Goal: Task Accomplishment & Management: Manage account settings

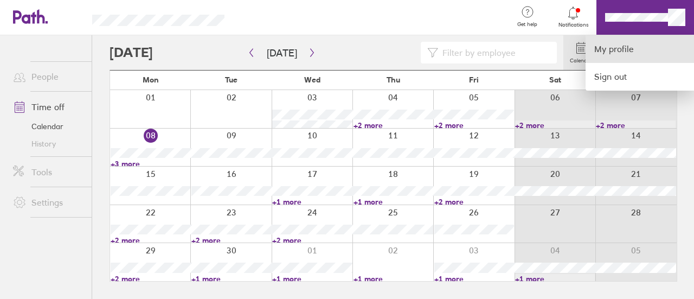
click at [619, 47] on link "My profile" at bounding box center [640, 49] width 108 height 28
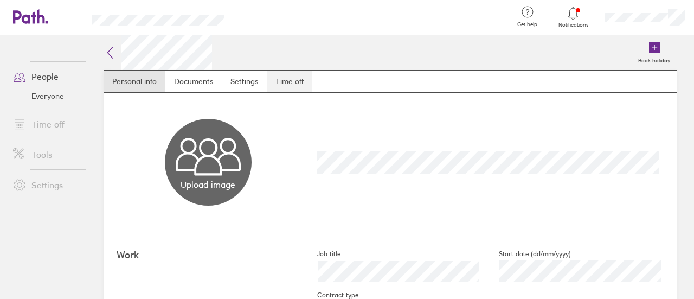
click at [273, 81] on link "Time off" at bounding box center [290, 81] width 46 height 22
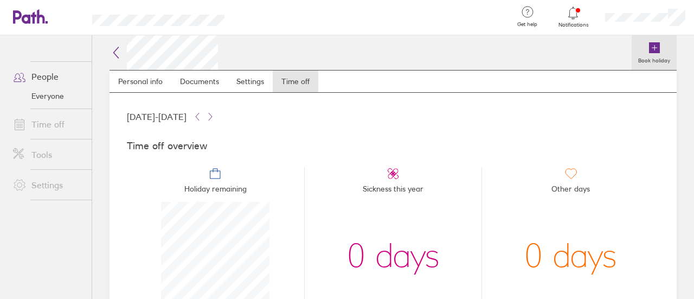
click at [653, 52] on link "Book holiday" at bounding box center [654, 52] width 45 height 35
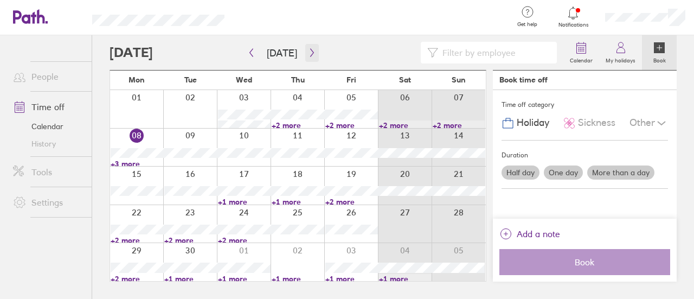
click at [308, 56] on icon "button" at bounding box center [312, 52] width 8 height 9
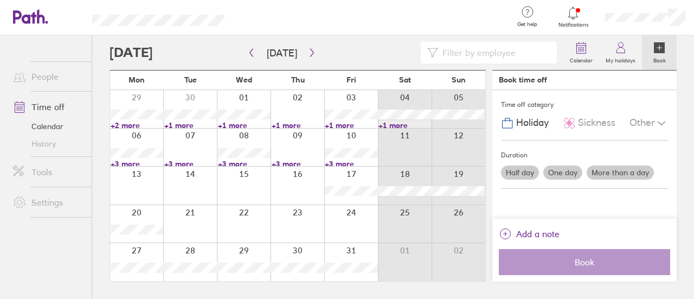
click at [341, 98] on div at bounding box center [351, 109] width 54 height 38
click at [522, 125] on span "Holiday" at bounding box center [532, 122] width 33 height 11
click at [562, 172] on label "One day" at bounding box center [562, 172] width 39 height 14
click at [0, 0] on input "One day" at bounding box center [0, 0] width 0 height 0
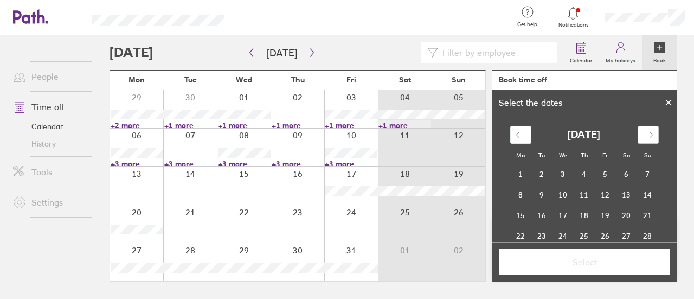
click at [643, 133] on icon "Move forward to switch to the next month." at bounding box center [648, 135] width 10 height 10
click at [603, 175] on td "3" at bounding box center [605, 174] width 21 height 21
click at [576, 266] on span "Select" at bounding box center [584, 262] width 156 height 10
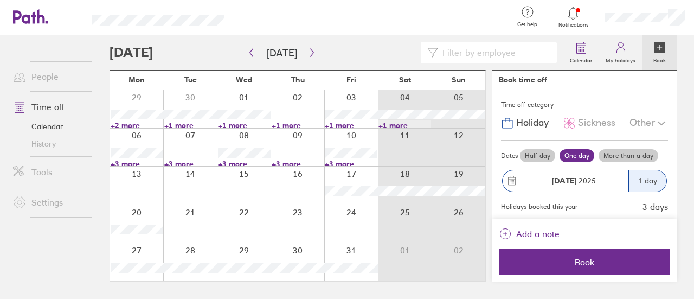
click at [400, 53] on div at bounding box center [337, 53] width 454 height 22
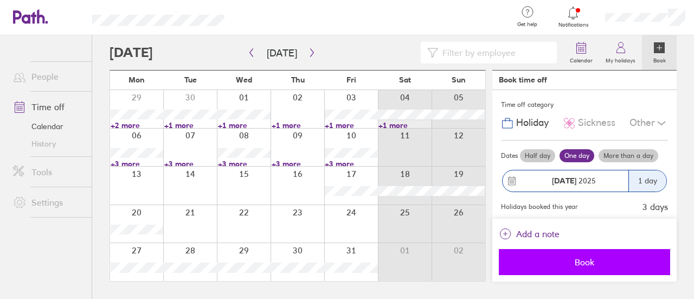
click at [554, 268] on button "Book" at bounding box center [584, 262] width 171 height 26
